Goal: Information Seeking & Learning: Learn about a topic

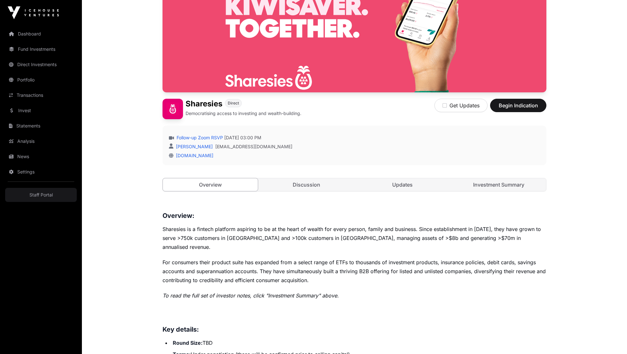
scroll to position [89, 0]
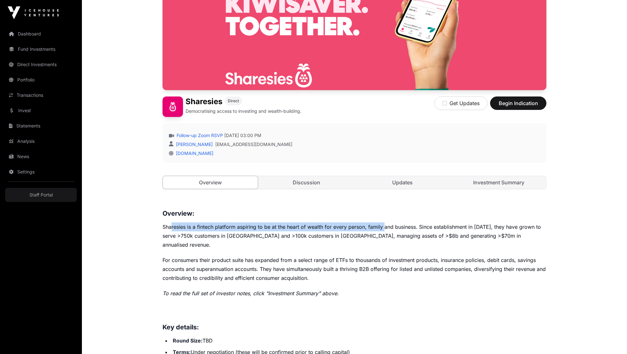
drag, startPoint x: 259, startPoint y: 227, endPoint x: 383, endPoint y: 226, distance: 124.7
click at [383, 226] on p "Sharesies is a fintech platform aspiring to be at the heart of wealth for every…" at bounding box center [354, 236] width 384 height 27
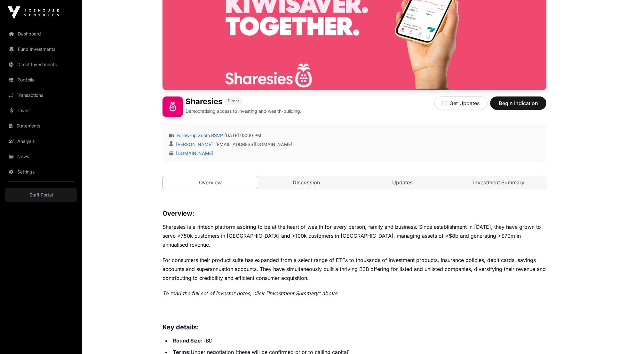
drag, startPoint x: 390, startPoint y: 240, endPoint x: 374, endPoint y: 237, distance: 16.5
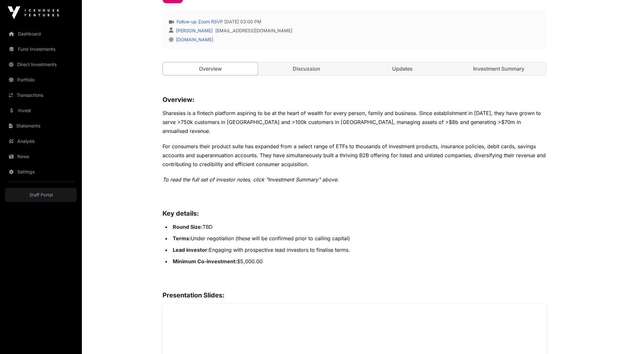
scroll to position [207, 0]
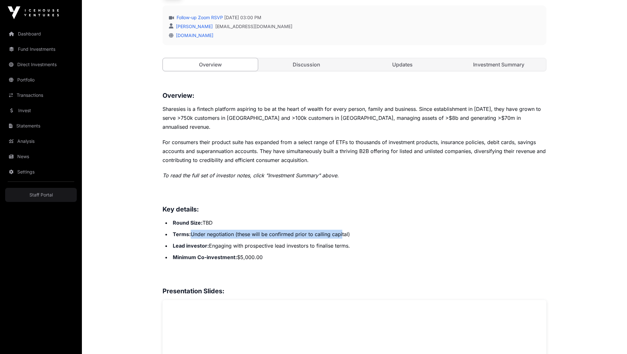
drag, startPoint x: 190, startPoint y: 224, endPoint x: 342, endPoint y: 221, distance: 151.6
click at [342, 230] on li "Terms: Under negotiation (these will be confirmed prior to calling capital)" at bounding box center [358, 234] width 375 height 9
click at [374, 230] on li "Terms: Under negotiation (these will be confirmed prior to calling capital)" at bounding box center [358, 234] width 375 height 9
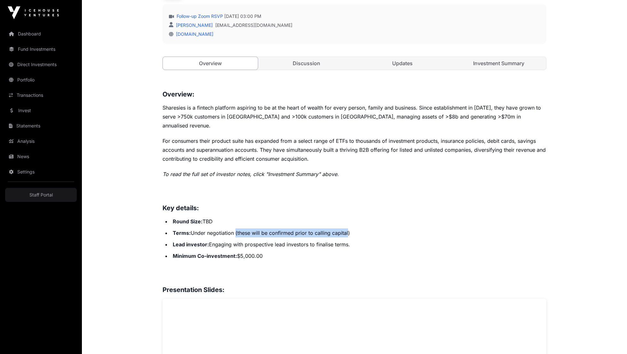
drag, startPoint x: 336, startPoint y: 223, endPoint x: 236, endPoint y: 221, distance: 100.1
click at [236, 229] on li "Terms: Under negotiation (these will be confirmed prior to calling capital)" at bounding box center [358, 233] width 375 height 9
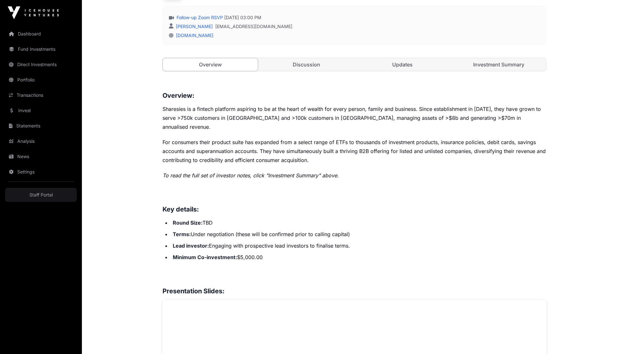
drag, startPoint x: 290, startPoint y: 237, endPoint x: 263, endPoint y: 236, distance: 27.5
click at [290, 241] on li "Lead investor : Engaging with prospective lead investors to finalise terms." at bounding box center [358, 245] width 375 height 9
drag, startPoint x: 267, startPoint y: 236, endPoint x: 373, endPoint y: 235, distance: 106.1
click at [373, 241] on li "Lead investor : Engaging with prospective lead investors to finalise terms." at bounding box center [358, 245] width 375 height 9
click at [374, 241] on li "Lead investor : Engaging with prospective lead investors to finalise terms." at bounding box center [358, 245] width 375 height 9
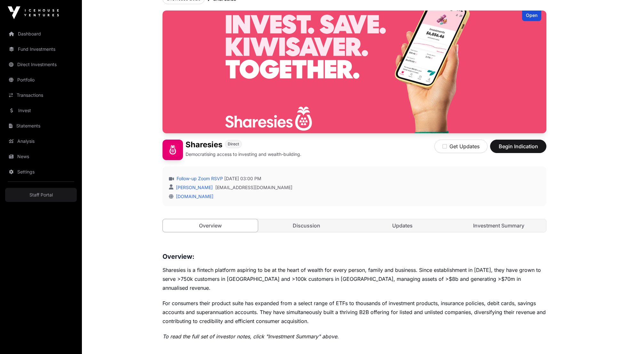
scroll to position [0, 0]
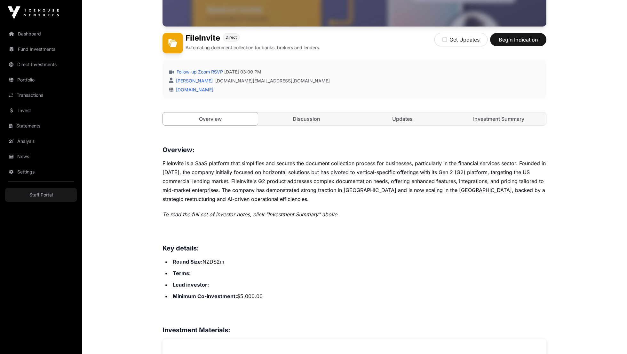
scroll to position [154, 0]
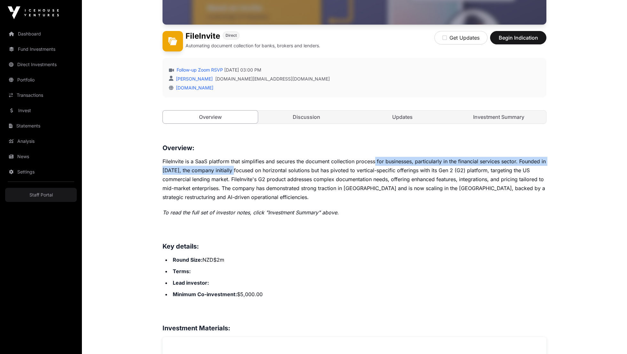
drag, startPoint x: 237, startPoint y: 165, endPoint x: 376, endPoint y: 162, distance: 138.5
click at [376, 162] on p "FileInvite is a SaaS platform that simplifies and secures the document collecti…" at bounding box center [354, 179] width 384 height 45
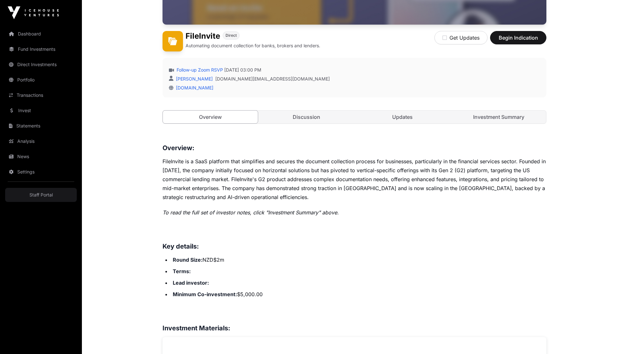
drag, startPoint x: 380, startPoint y: 166, endPoint x: 299, endPoint y: 163, distance: 80.9
click at [380, 166] on p "FileInvite is a SaaS platform that simplifies and secures the document collecti…" at bounding box center [354, 179] width 384 height 45
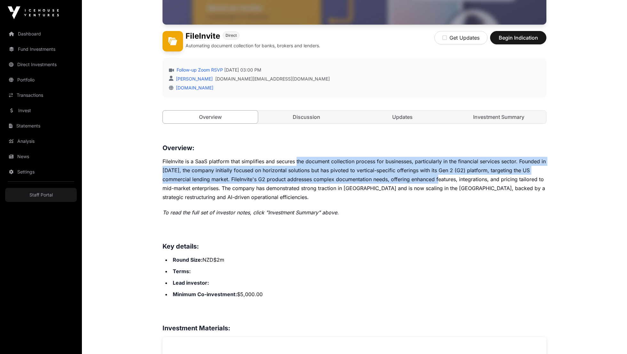
drag, startPoint x: 426, startPoint y: 167, endPoint x: 444, endPoint y: 179, distance: 21.9
click at [444, 179] on p "FileInvite is a SaaS platform that simplifies and secures the document collecti…" at bounding box center [354, 179] width 384 height 45
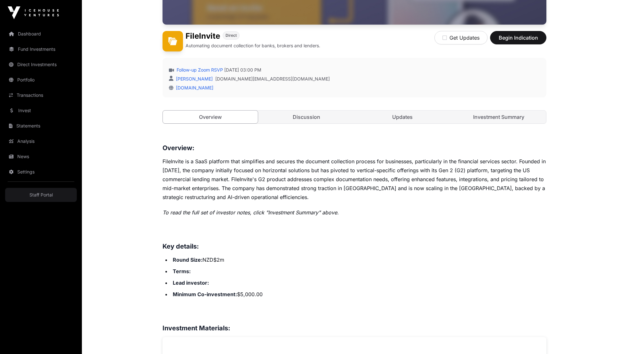
click at [445, 179] on p "FileInvite is a SaaS platform that simplifies and secures the document collecti…" at bounding box center [354, 179] width 384 height 45
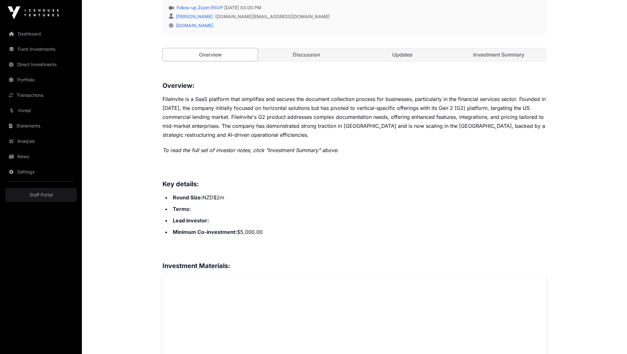
scroll to position [235, 0]
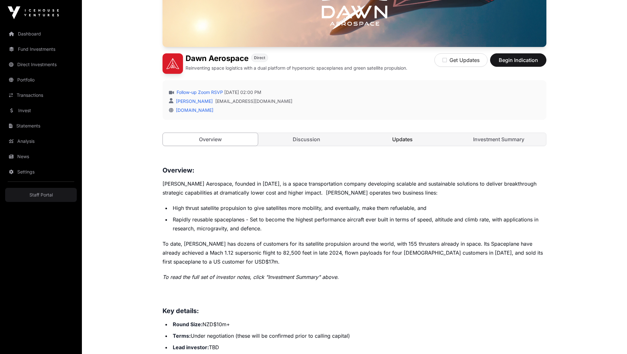
scroll to position [143, 0]
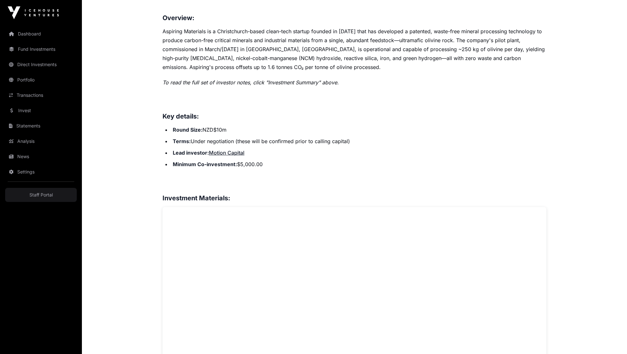
scroll to position [275, 0]
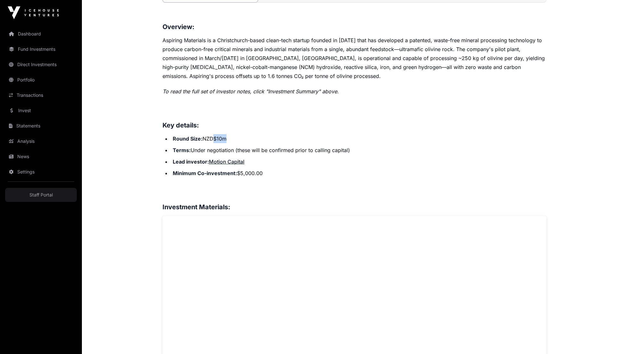
drag, startPoint x: 227, startPoint y: 137, endPoint x: 273, endPoint y: 139, distance: 46.4
click at [273, 139] on li "Round Size: NZD$10m" at bounding box center [358, 138] width 375 height 9
drag, startPoint x: 274, startPoint y: 139, endPoint x: 296, endPoint y: 144, distance: 22.6
click at [275, 140] on li "Round Size: NZD$10m" at bounding box center [358, 138] width 375 height 9
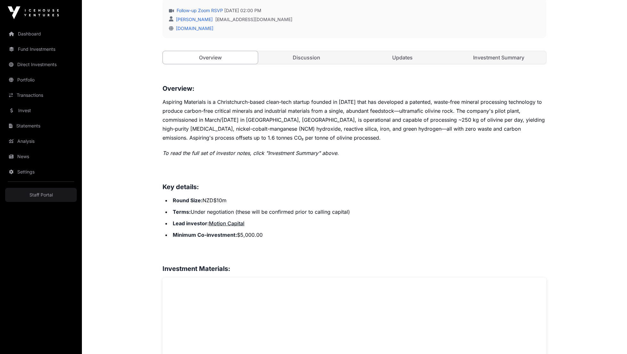
scroll to position [213, 0]
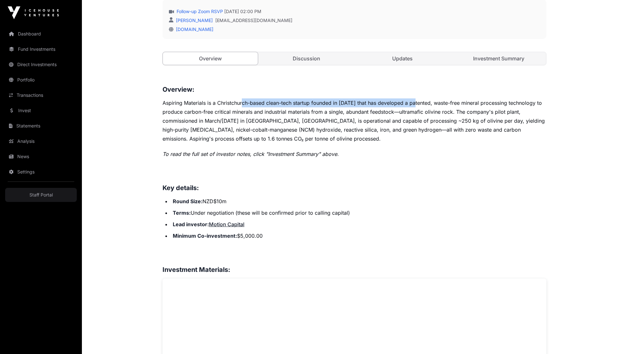
drag, startPoint x: 243, startPoint y: 104, endPoint x: 437, endPoint y: 103, distance: 194.1
click at [437, 103] on p "Aspiring Materials is a Christchurch-based clean-tech startup founded in [DATE]…" at bounding box center [354, 120] width 384 height 45
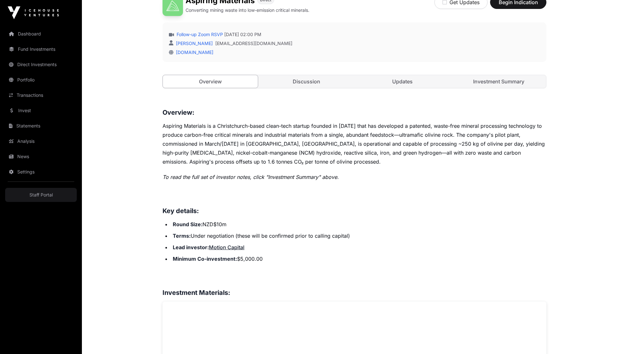
scroll to position [201, 0]
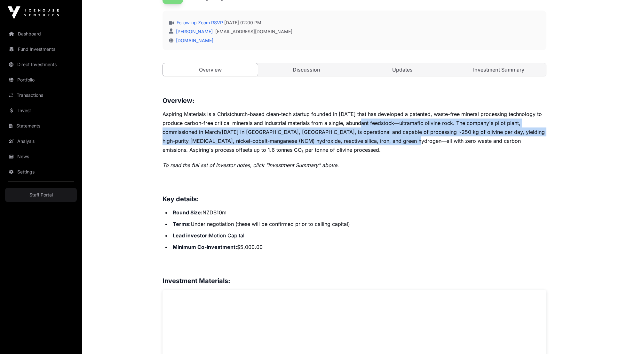
drag, startPoint x: 384, startPoint y: 123, endPoint x: 427, endPoint y: 146, distance: 48.9
click at [426, 143] on p "Aspiring Materials is a Christchurch-based clean-tech startup founded in [DATE]…" at bounding box center [354, 132] width 384 height 45
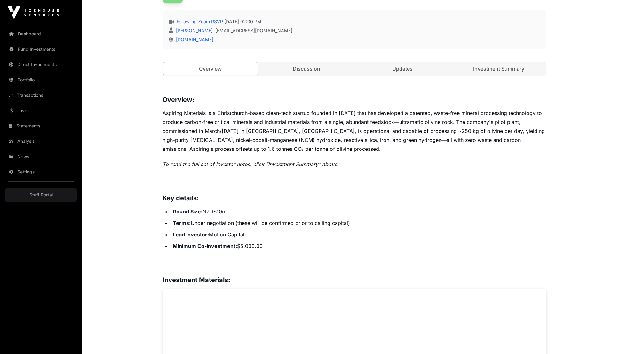
click at [428, 146] on p "Aspiring Materials is a Christchurch-based clean-tech startup founded in [DATE]…" at bounding box center [354, 131] width 384 height 45
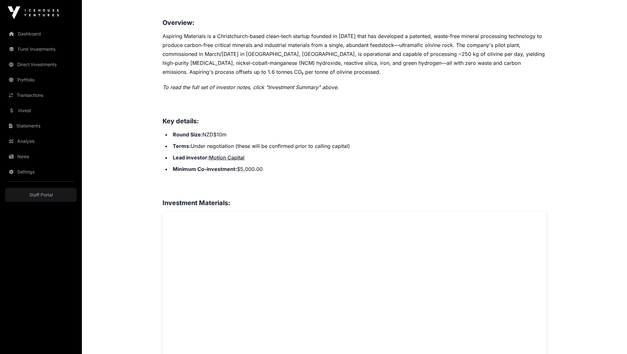
scroll to position [297, 0]
